Goal: Book appointment/travel/reservation

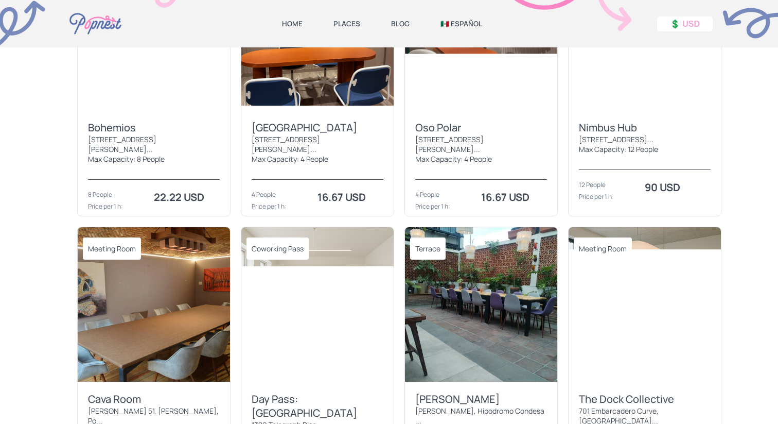
scroll to position [931, 0]
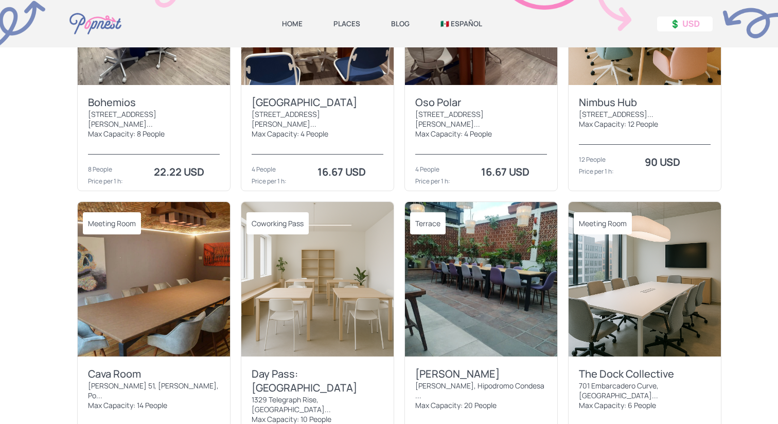
click at [152, 109] on div "[STREET_ADDRESS][PERSON_NAME]..." at bounding box center [154, 119] width 132 height 20
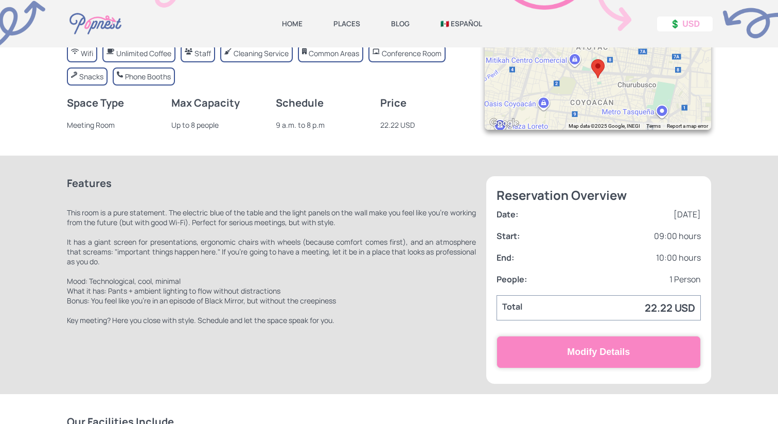
scroll to position [299, 0]
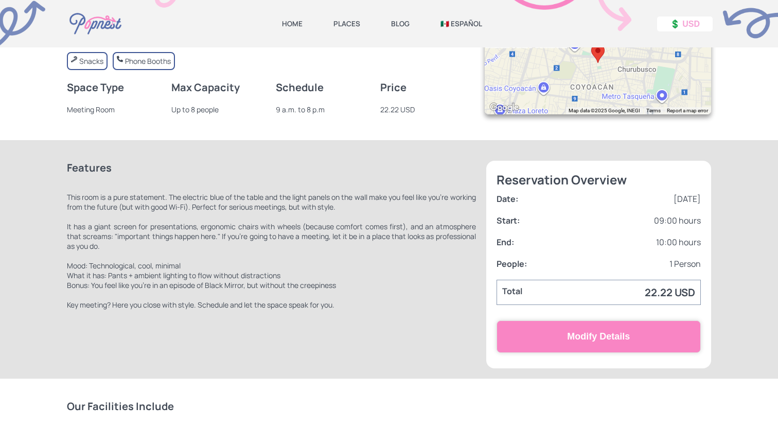
click at [557, 343] on button "Modify Details" at bounding box center [599, 336] width 204 height 32
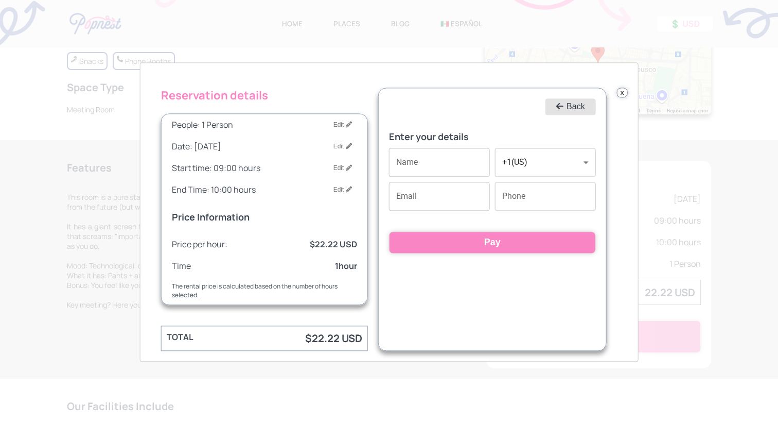
click at [578, 109] on button "Back" at bounding box center [571, 106] width 50 height 16
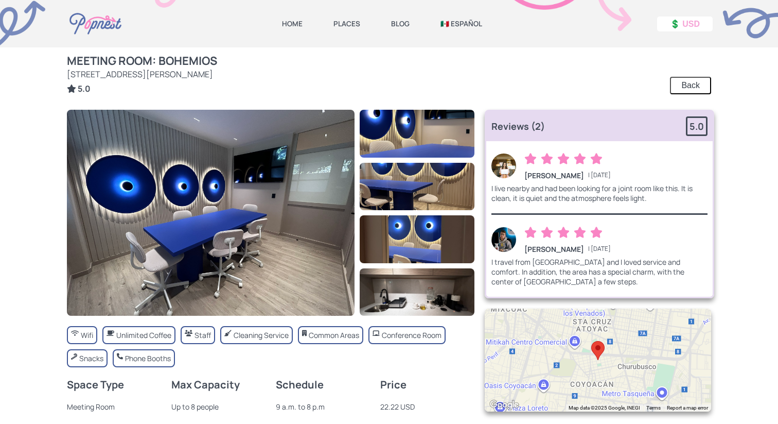
scroll to position [0, 0]
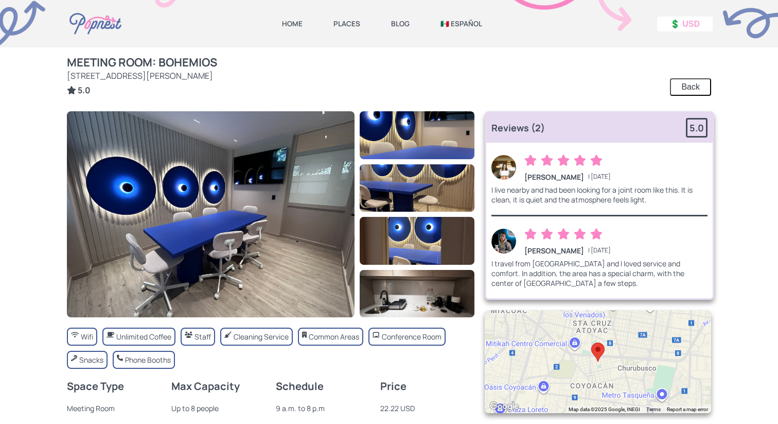
click at [688, 94] on button "Back" at bounding box center [690, 87] width 41 height 18
